Goal: Task Accomplishment & Management: Manage account settings

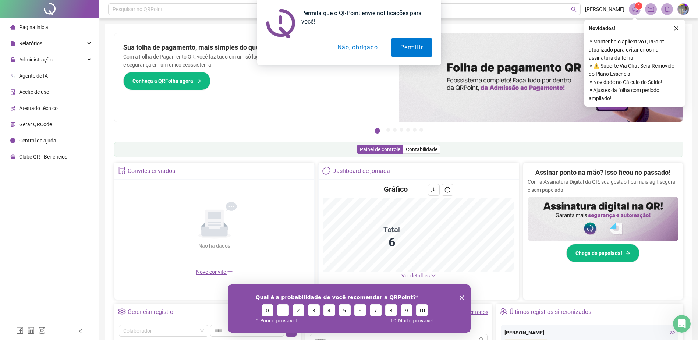
click at [47, 62] on div "Permita que o QRPoint envie notificações para você! Permitir Não, obrigado" at bounding box center [349, 33] width 698 height 66
click at [43, 60] on div "Permita que o QRPoint envie notificações para você! Permitir Não, obrigado" at bounding box center [349, 33] width 698 height 66
click at [89, 59] on div "Permita que o QRPoint envie notificações para você! Permitir Não, obrigado" at bounding box center [349, 33] width 698 height 66
click at [347, 47] on button "Não, obrigado" at bounding box center [357, 47] width 59 height 18
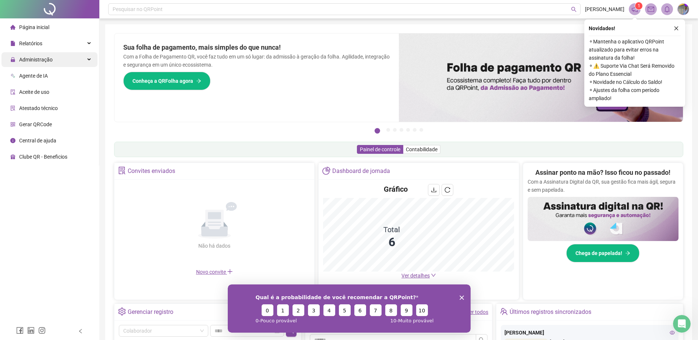
click at [51, 65] on span "Administração" at bounding box center [31, 59] width 42 height 15
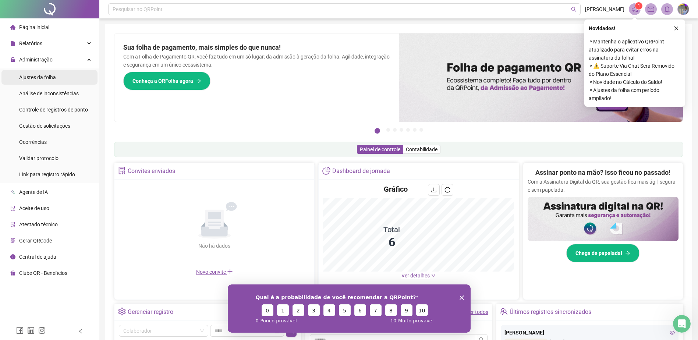
click at [63, 78] on li "Ajustes da folha" at bounding box center [49, 77] width 96 height 15
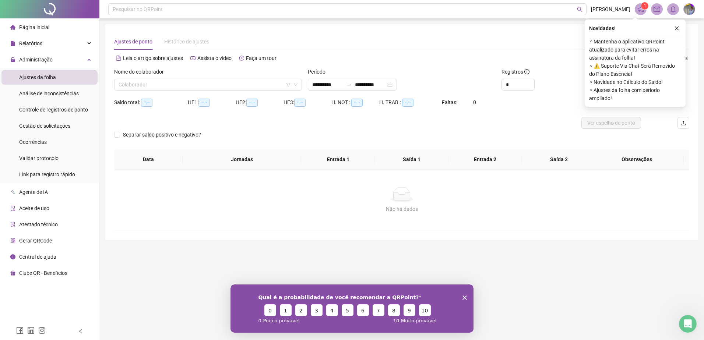
type input "**********"
click at [208, 78] on div "Nome do colaborador" at bounding box center [208, 73] width 188 height 11
click at [206, 85] on input "search" at bounding box center [205, 84] width 172 height 11
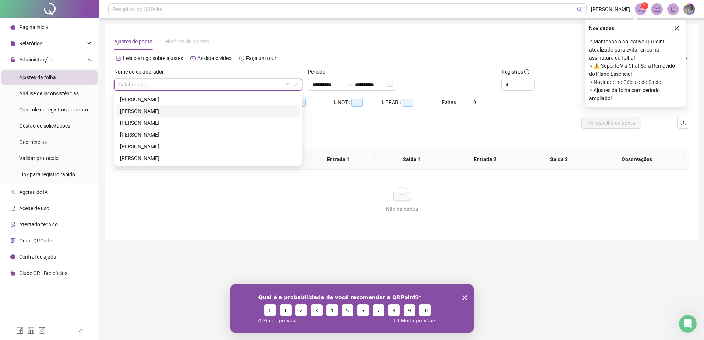
click at [191, 112] on div "[PERSON_NAME]" at bounding box center [208, 111] width 176 height 8
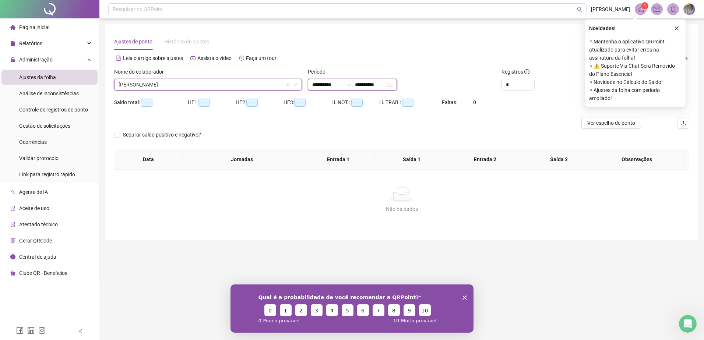
click at [343, 84] on input "**********" at bounding box center [327, 85] width 31 height 8
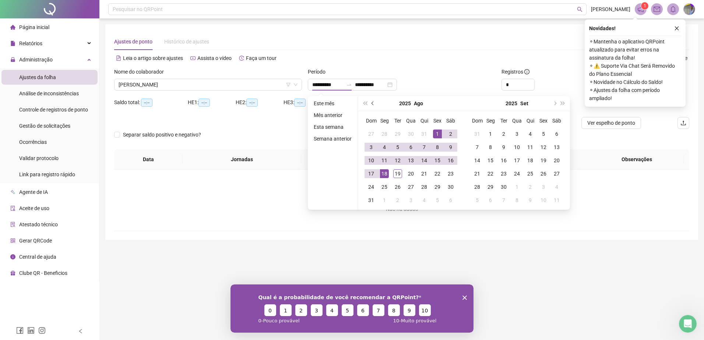
click at [375, 104] on button "prev-year" at bounding box center [373, 103] width 8 height 15
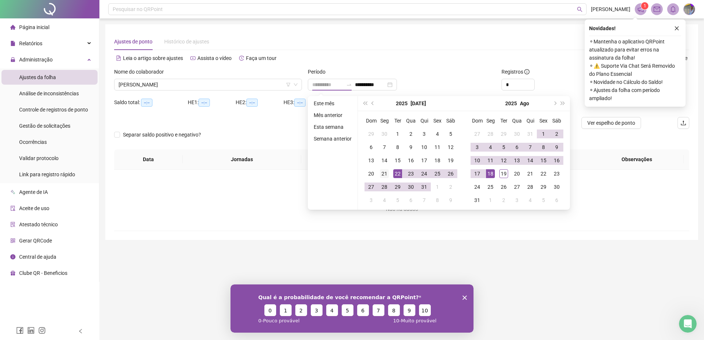
type input "**********"
click at [385, 173] on div "21" at bounding box center [384, 173] width 9 height 9
type input "**********"
click at [494, 173] on td "18" at bounding box center [490, 173] width 13 height 13
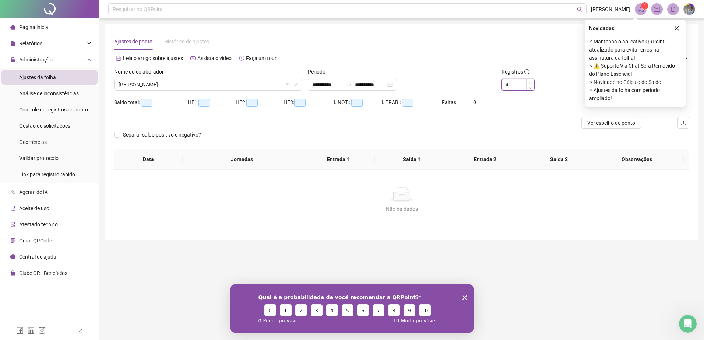
type input "*"
click at [529, 82] on icon "up" at bounding box center [530, 82] width 3 height 3
click at [675, 26] on icon "close" at bounding box center [676, 28] width 5 height 5
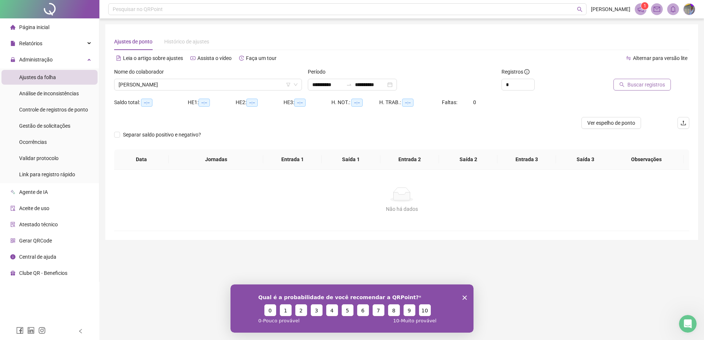
click at [651, 88] on span "Buscar registros" at bounding box center [646, 85] width 38 height 8
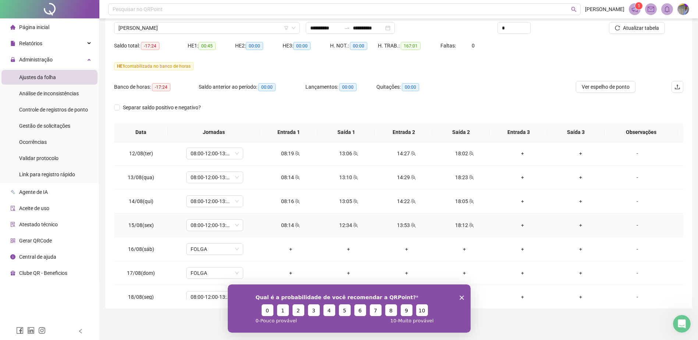
scroll to position [537, 0]
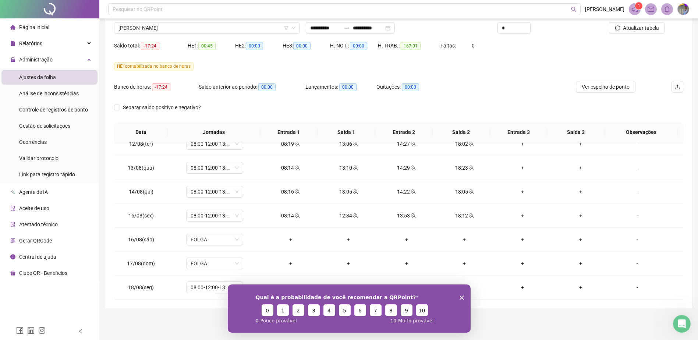
click at [464, 293] on div "Qual é a probabilidade de você recomendar a QRPoint? 0 1 2 3 4 5 6 7 8 9 10 0 -…" at bounding box center [348, 308] width 243 height 48
click at [463, 296] on polygon "Encerrar pesquisa" at bounding box center [461, 297] width 4 height 4
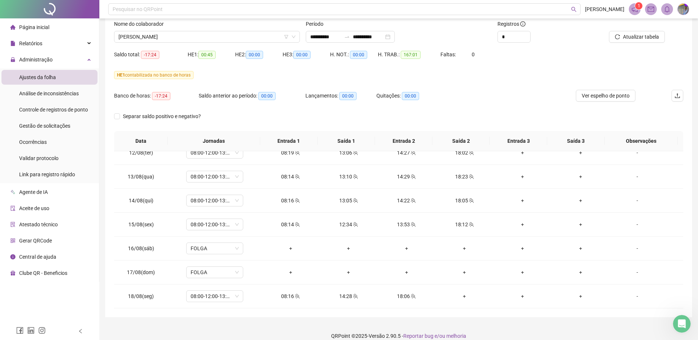
scroll to position [57, 0]
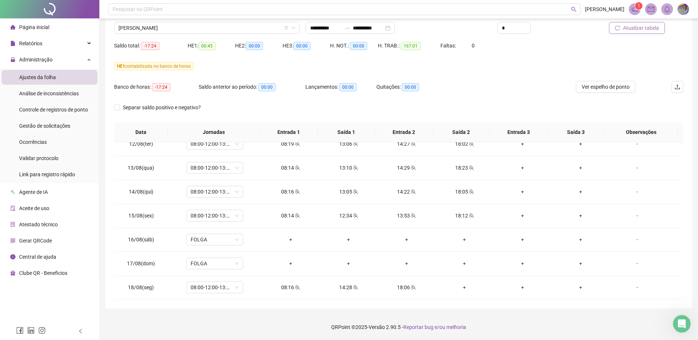
click at [637, 29] on span "Atualizar tabela" at bounding box center [641, 28] width 36 height 8
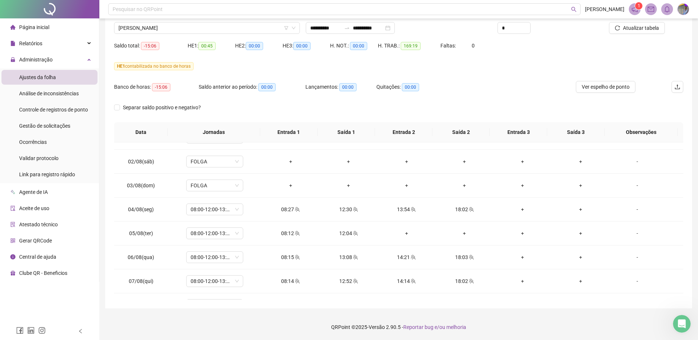
scroll to position [279, 0]
click at [656, 29] on span "Atualizar tabela" at bounding box center [641, 28] width 36 height 8
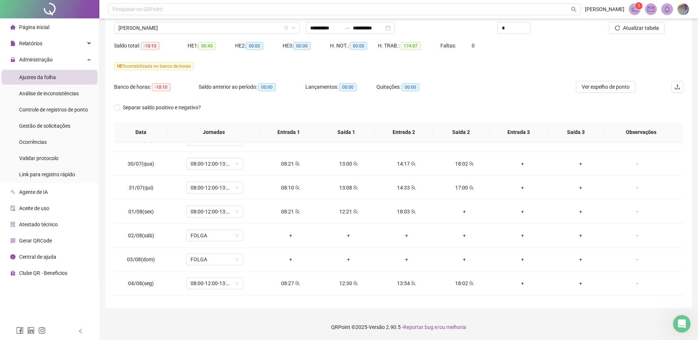
scroll to position [169, 0]
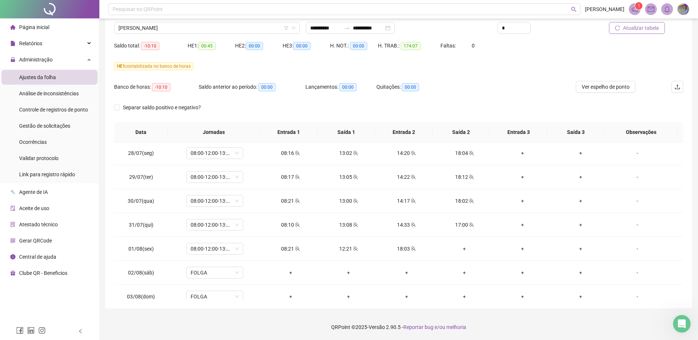
click at [639, 31] on span "Atualizar tabela" at bounding box center [641, 28] width 36 height 8
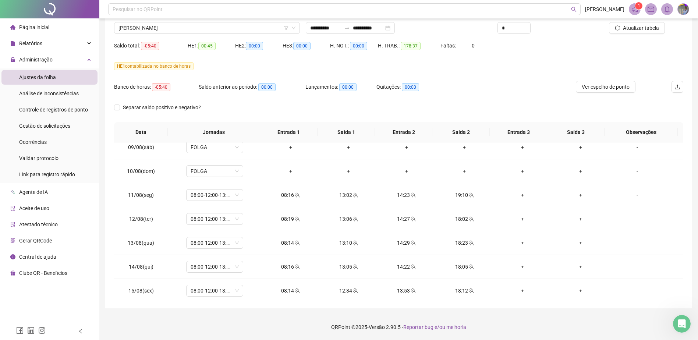
scroll to position [537, 0]
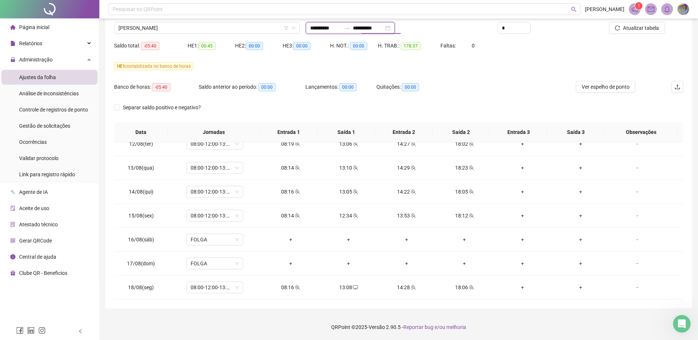
click at [372, 27] on input "**********" at bounding box center [368, 28] width 31 height 8
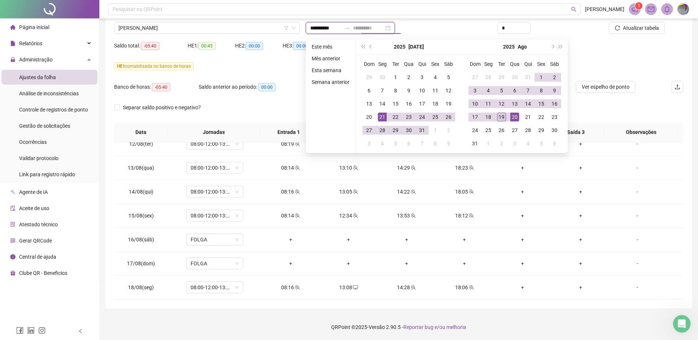
type input "**********"
click at [505, 119] on div "19" at bounding box center [501, 117] width 9 height 9
type input "**********"
click at [599, 40] on div "Saldo total: -05:40 HE 1: 00:45 HE 2: 00:00 HE 3: 00:00 H. NOT.: 00:00 H. TRAB.…" at bounding box center [398, 50] width 569 height 21
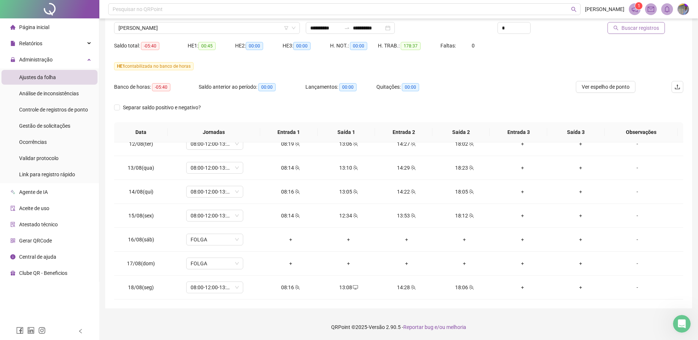
click at [618, 31] on button "Buscar registros" at bounding box center [636, 28] width 57 height 12
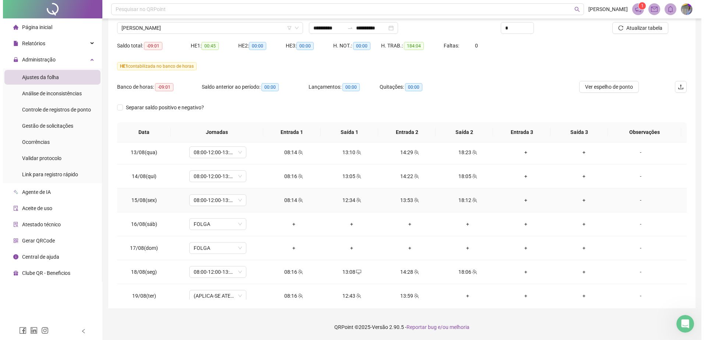
scroll to position [561, 0]
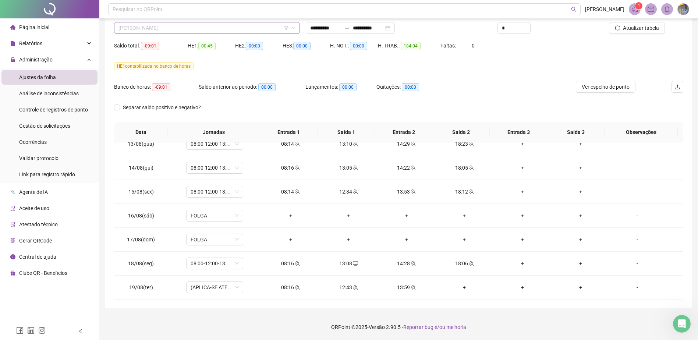
click at [222, 31] on span "[PERSON_NAME]" at bounding box center [207, 27] width 177 height 11
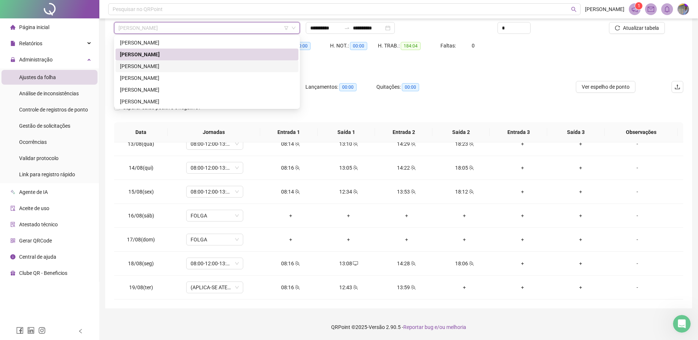
click at [215, 69] on div "JUAN CARLOS DEL VALLE ZERPA PARDO" at bounding box center [207, 66] width 174 height 8
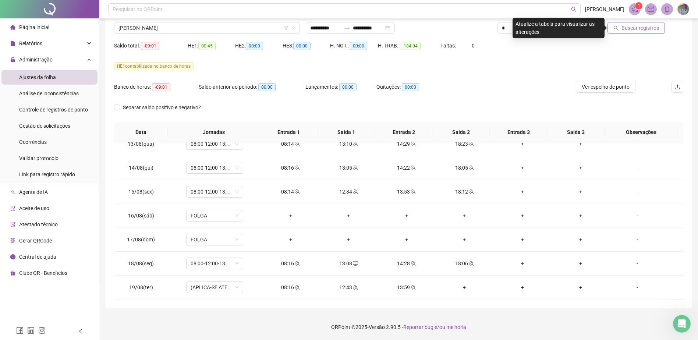
click at [625, 32] on button "Buscar registros" at bounding box center [636, 28] width 57 height 12
click at [384, 30] on input "**********" at bounding box center [368, 28] width 31 height 8
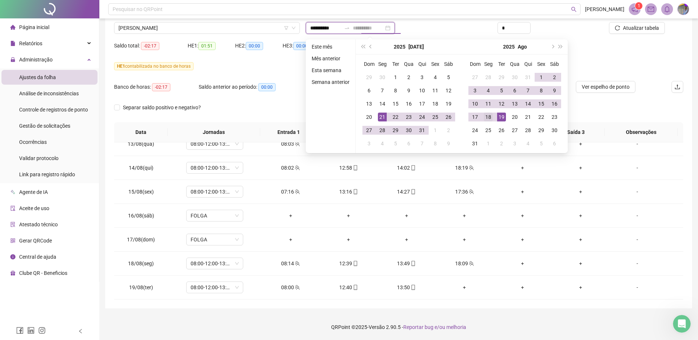
type input "**********"
click at [491, 117] on div "18" at bounding box center [488, 117] width 9 height 9
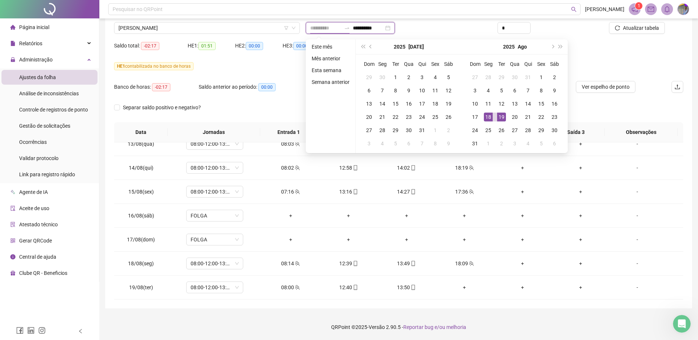
type input "**********"
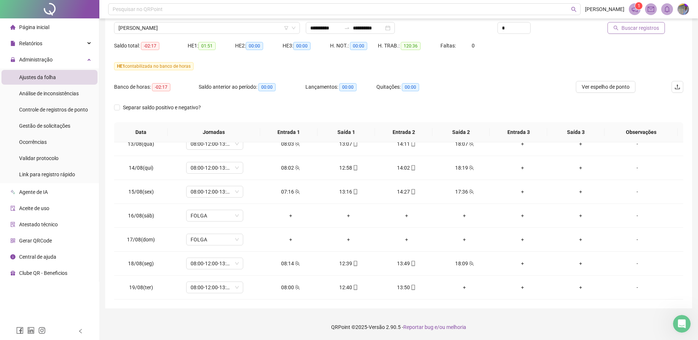
click at [643, 28] on span "Buscar registros" at bounding box center [641, 28] width 38 height 8
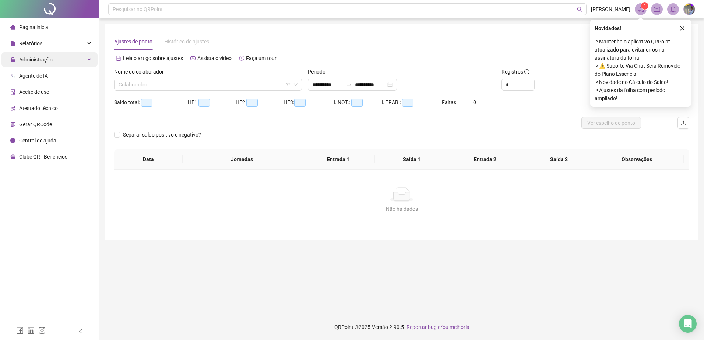
click at [56, 59] on div "Administração" at bounding box center [49, 59] width 96 height 15
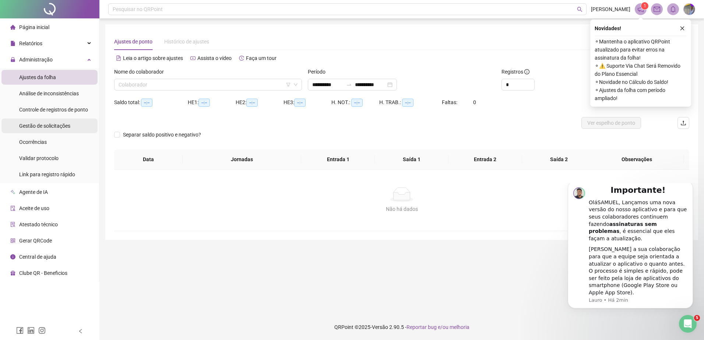
click at [47, 128] on span "Gestão de solicitações" at bounding box center [44, 126] width 51 height 6
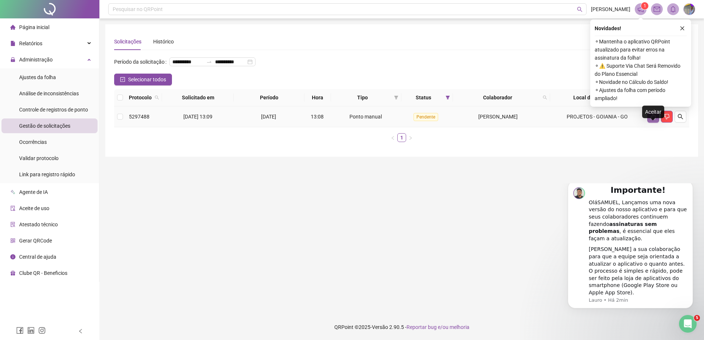
click at [650, 123] on button "button" at bounding box center [653, 117] width 12 height 12
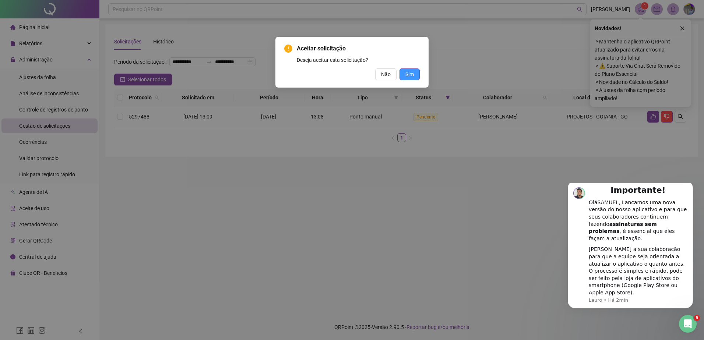
click at [413, 76] on span "Sim" at bounding box center [409, 74] width 8 height 8
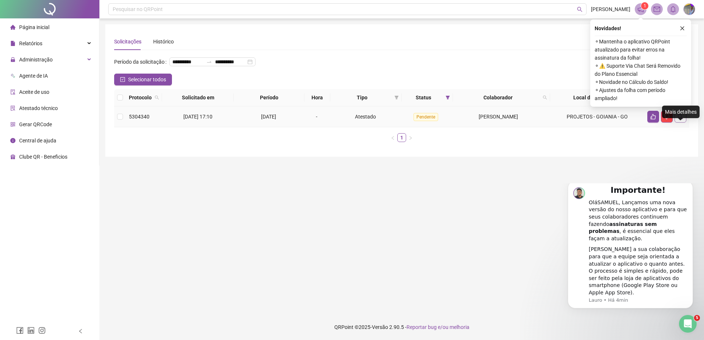
click at [682, 120] on icon "search" at bounding box center [680, 117] width 6 height 6
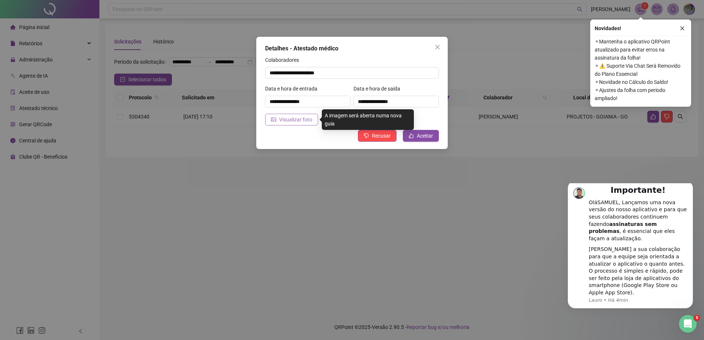
click at [312, 119] on button "Visualizar foto" at bounding box center [291, 120] width 53 height 12
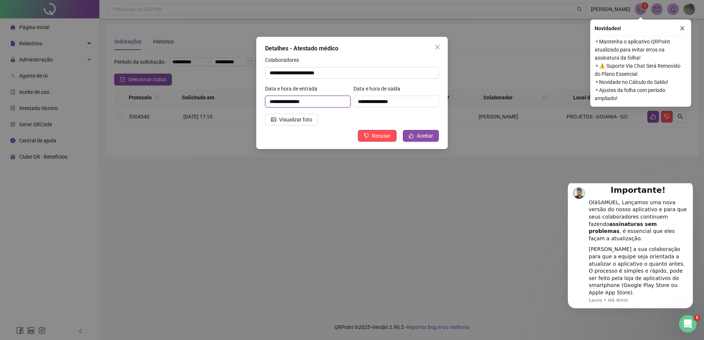
click at [306, 102] on input "**********" at bounding box center [307, 102] width 85 height 12
click at [424, 137] on span "Aceitar" at bounding box center [425, 136] width 16 height 8
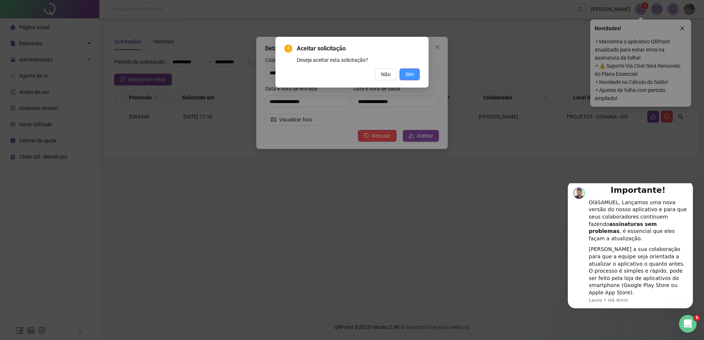
click at [410, 78] on span "Sim" at bounding box center [409, 74] width 8 height 8
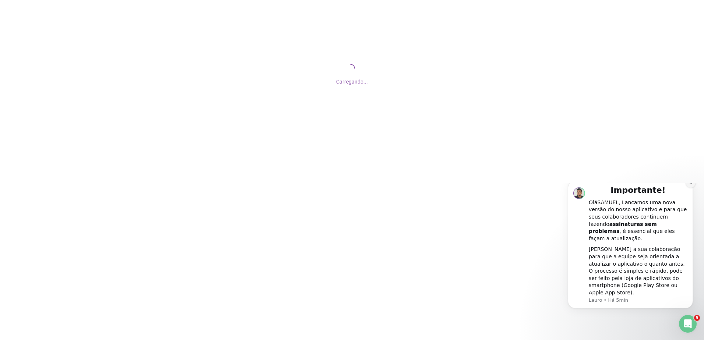
click at [689, 185] on icon "Dismiss notification" at bounding box center [691, 183] width 4 height 4
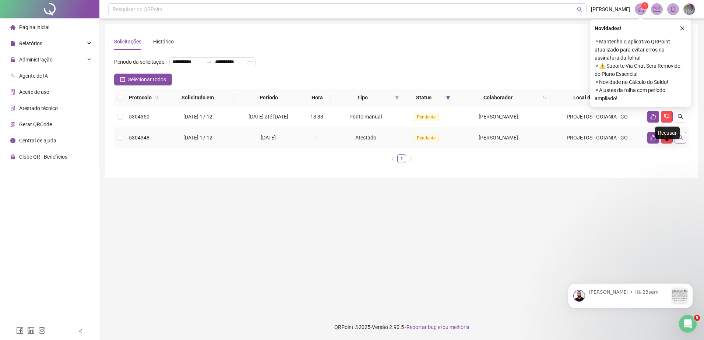
click at [676, 144] on button "button" at bounding box center [680, 138] width 12 height 12
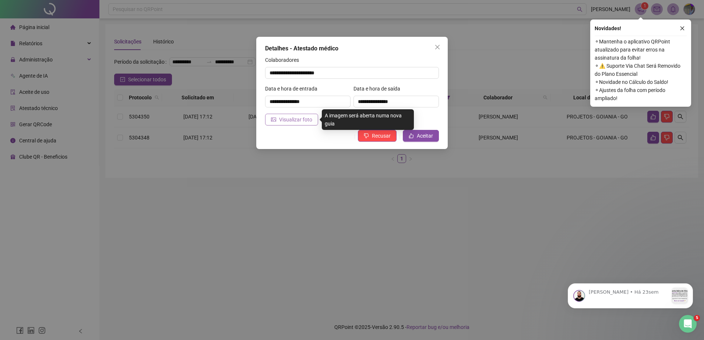
click at [296, 120] on span "Visualizar foto" at bounding box center [295, 120] width 33 height 8
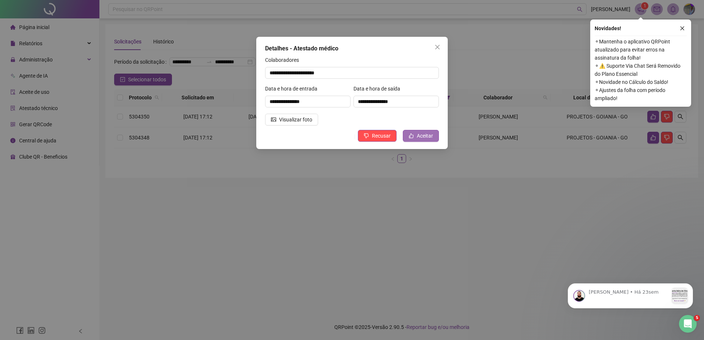
click at [422, 135] on span "Aceitar" at bounding box center [425, 136] width 16 height 8
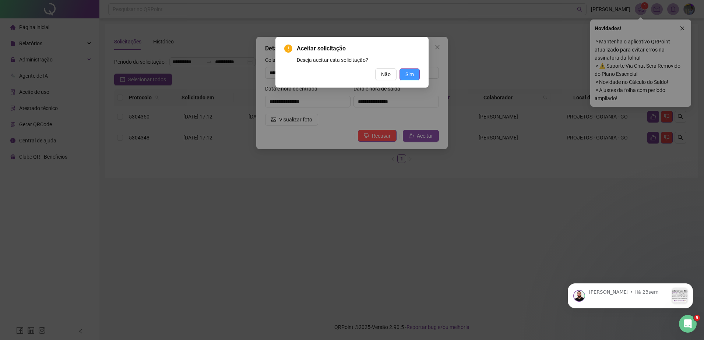
click at [416, 79] on button "Sim" at bounding box center [409, 74] width 20 height 12
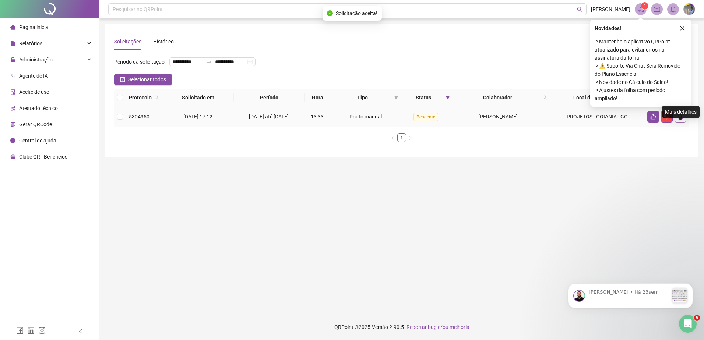
click at [679, 123] on button "button" at bounding box center [680, 117] width 12 height 12
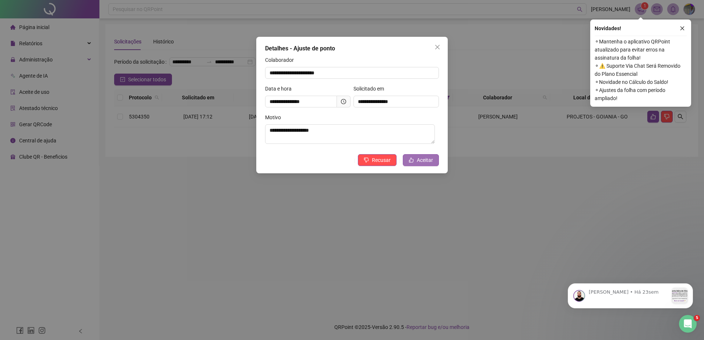
click at [432, 161] on span "Aceitar" at bounding box center [425, 160] width 16 height 8
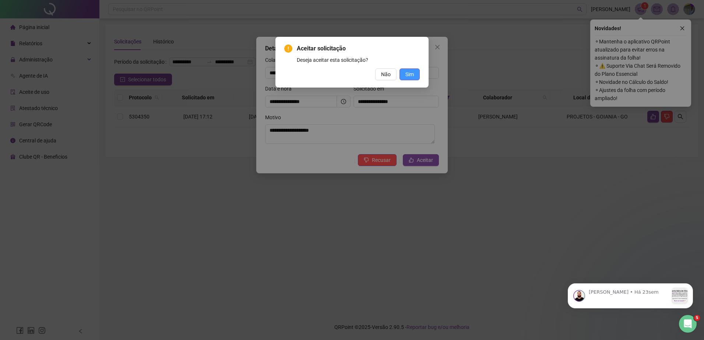
click at [417, 70] on button "Sim" at bounding box center [409, 74] width 20 height 12
